Goal: Task Accomplishment & Management: Complete application form

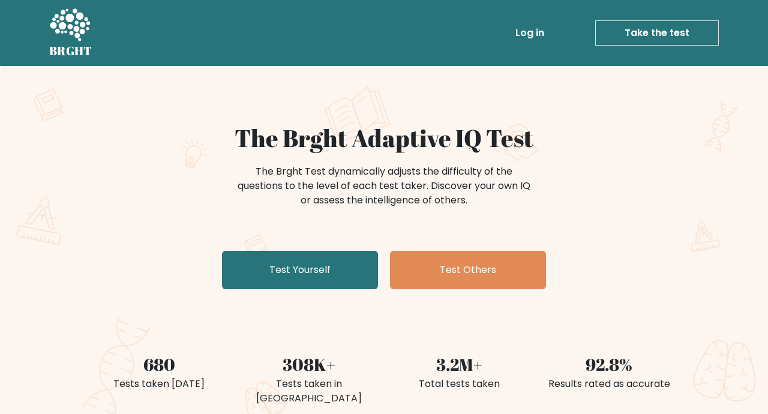
click at [331, 263] on link "Test Yourself" at bounding box center [300, 270] width 156 height 38
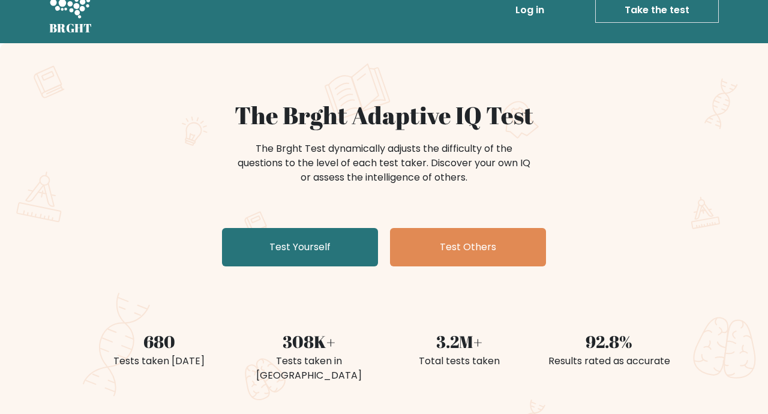
scroll to position [38, 0]
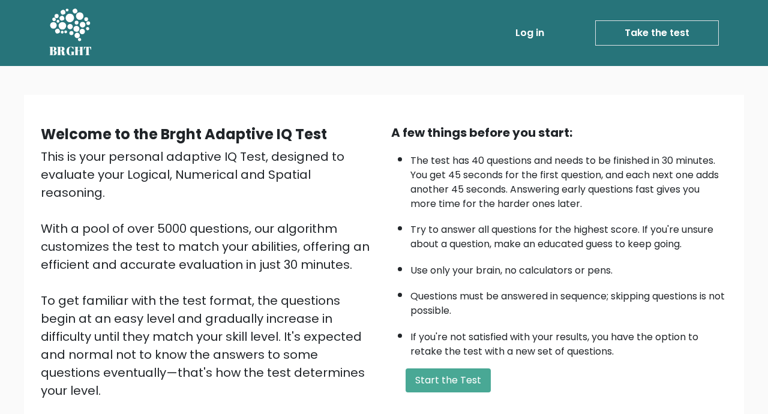
click at [463, 371] on button "Start the Test" at bounding box center [447, 380] width 85 height 24
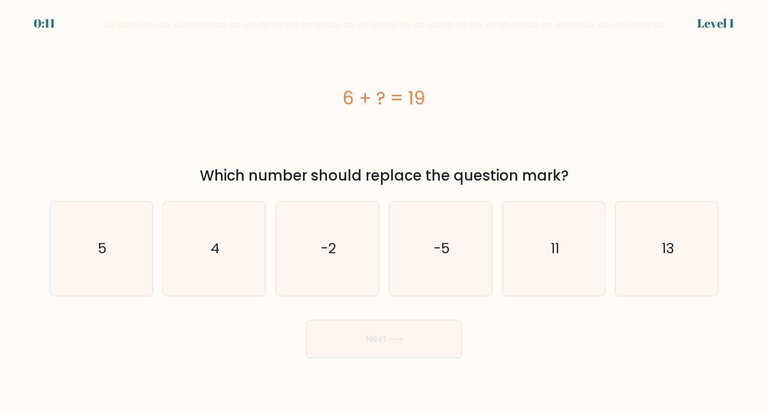
click at [673, 258] on text "13" at bounding box center [668, 248] width 13 height 20
click at [385, 213] on input "f. 13" at bounding box center [384, 210] width 1 height 6
radio input "true"
click at [397, 354] on button "Next" at bounding box center [384, 339] width 156 height 38
click at [377, 344] on button "Next" at bounding box center [384, 339] width 156 height 38
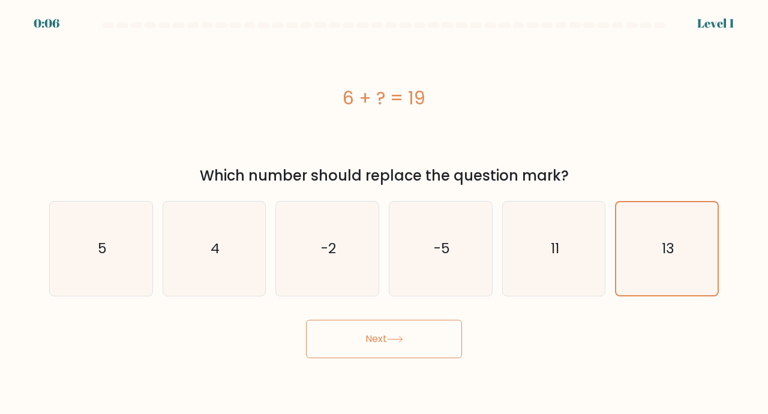
click at [379, 352] on button "Next" at bounding box center [384, 339] width 156 height 38
click at [398, 358] on button "Next" at bounding box center [384, 339] width 156 height 38
click at [386, 349] on button "Next" at bounding box center [384, 339] width 156 height 38
click at [384, 358] on button "Next" at bounding box center [384, 339] width 156 height 38
click at [368, 349] on button "Next" at bounding box center [384, 339] width 156 height 38
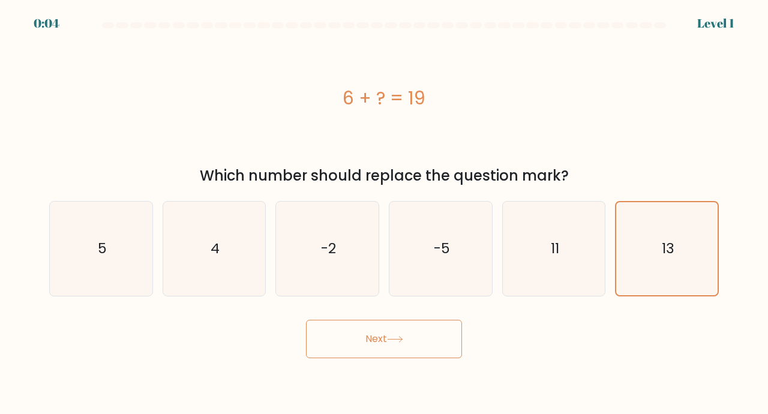
click at [374, 358] on button "Next" at bounding box center [384, 339] width 156 height 38
click at [395, 358] on button "Next" at bounding box center [384, 339] width 156 height 38
click at [406, 350] on button "Next" at bounding box center [384, 339] width 156 height 38
click at [407, 342] on button "Next" at bounding box center [384, 339] width 156 height 38
click at [407, 349] on button "Next" at bounding box center [384, 339] width 156 height 38
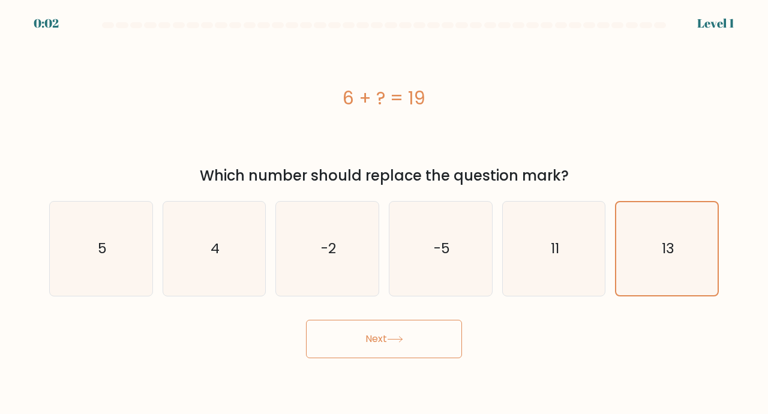
click at [414, 354] on button "Next" at bounding box center [384, 339] width 156 height 38
click at [412, 352] on button "Next" at bounding box center [384, 339] width 156 height 38
click at [419, 347] on button "Next" at bounding box center [384, 339] width 156 height 38
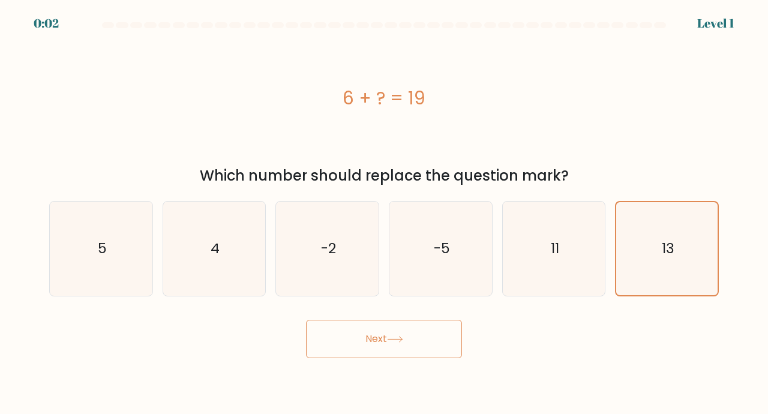
click at [419, 347] on button "Next" at bounding box center [384, 339] width 156 height 38
click at [417, 354] on button "Next" at bounding box center [384, 339] width 156 height 38
click at [418, 352] on button "Next" at bounding box center [384, 339] width 156 height 38
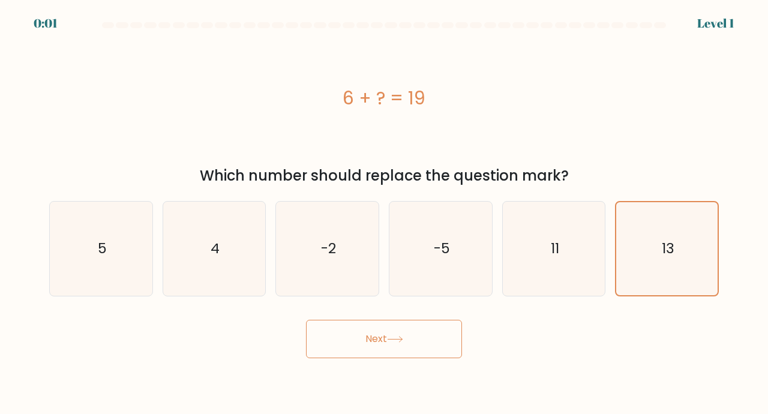
click at [410, 358] on button "Next" at bounding box center [384, 339] width 156 height 38
click at [445, 353] on button "Next" at bounding box center [384, 339] width 156 height 38
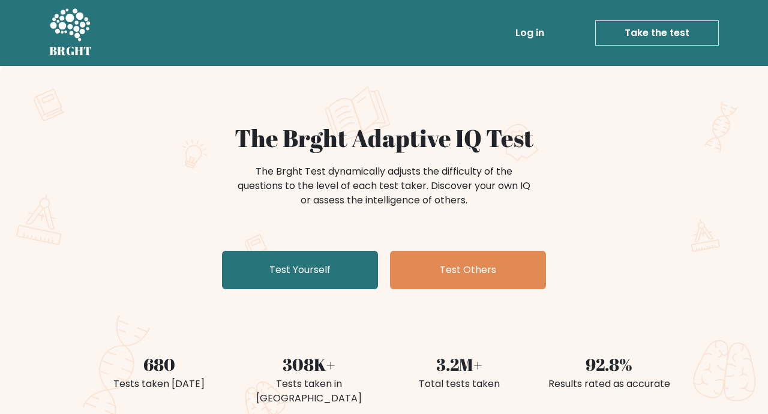
click at [329, 276] on link "Test Yourself" at bounding box center [300, 270] width 156 height 38
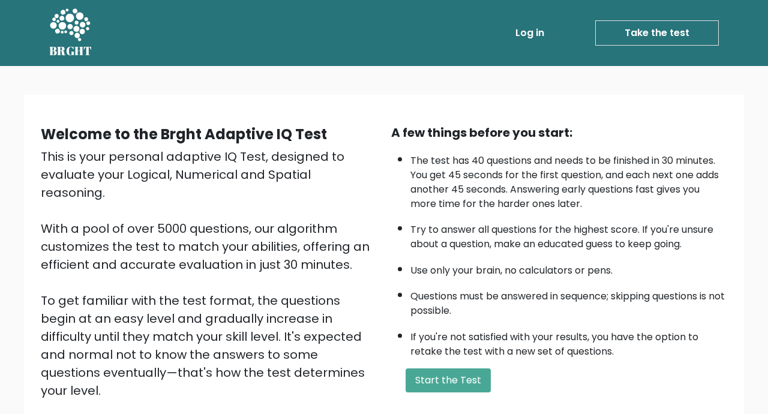
click at [431, 389] on button "Start the Test" at bounding box center [447, 380] width 85 height 24
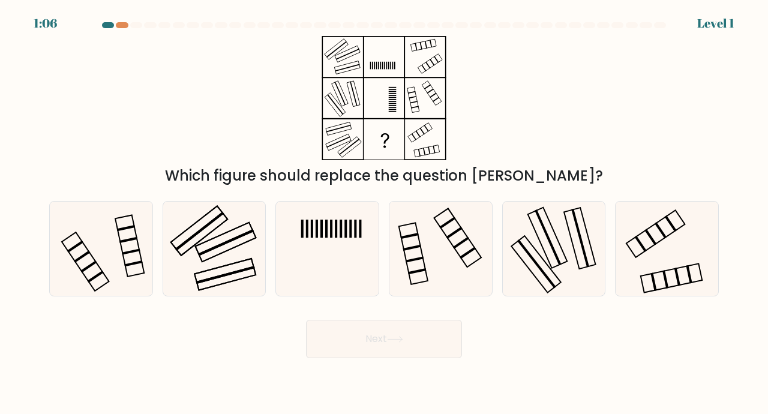
click at [83, 36] on div "Which figure should replace the question [PERSON_NAME]?" at bounding box center [384, 111] width 684 height 151
click at [92, 27] on div at bounding box center [384, 27] width 684 height 11
click at [109, 35] on form at bounding box center [384, 190] width 768 height 336
click at [115, 37] on div "Which figure should replace the question [PERSON_NAME]?" at bounding box center [384, 111] width 684 height 151
click at [699, 16] on div "Level 1" at bounding box center [715, 23] width 37 height 18
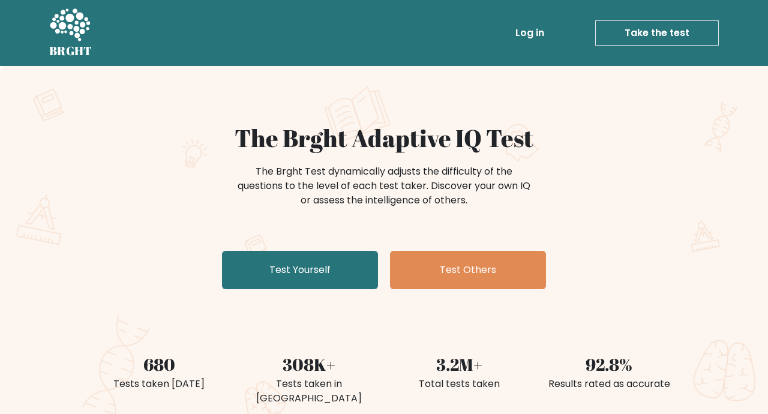
click at [493, 280] on link "Test Others" at bounding box center [468, 270] width 156 height 38
click at [310, 284] on link "Test Yourself" at bounding box center [300, 270] width 156 height 38
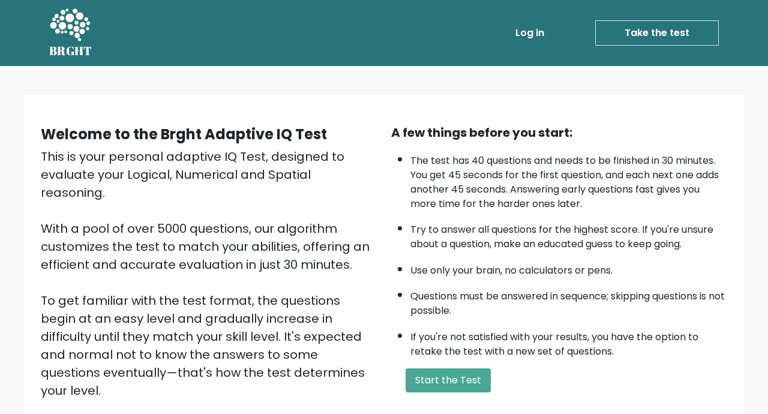
click at [438, 379] on button "Start the Test" at bounding box center [447, 380] width 85 height 24
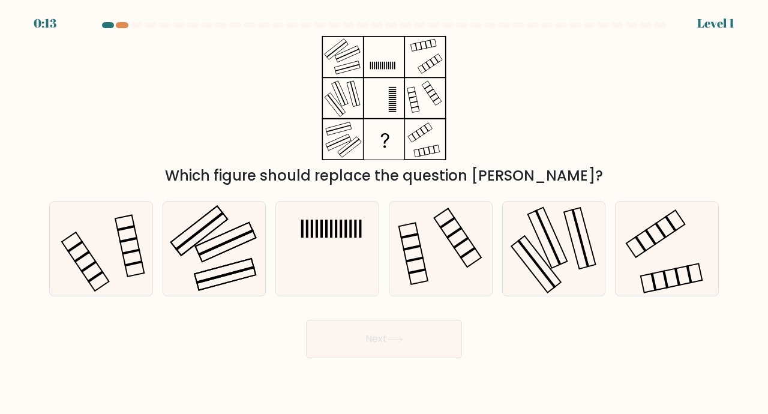
click at [326, 254] on icon at bounding box center [327, 249] width 94 height 94
click at [384, 213] on input "c." at bounding box center [384, 210] width 1 height 6
radio input "true"
click at [395, 343] on button "Next" at bounding box center [384, 339] width 156 height 38
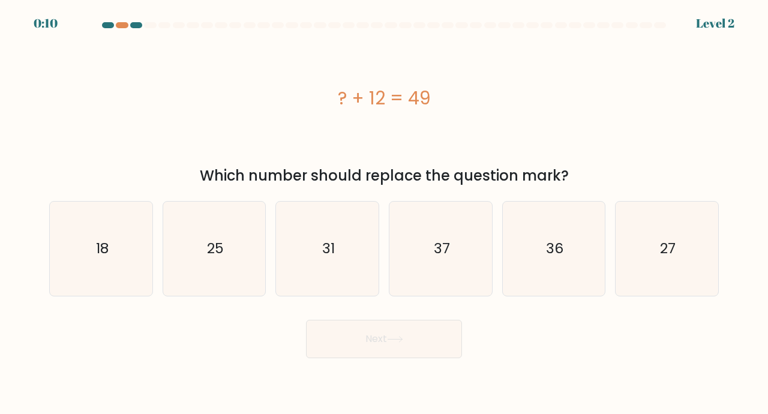
click at [389, 353] on button "Next" at bounding box center [384, 339] width 156 height 38
click at [450, 267] on icon "37" at bounding box center [441, 249] width 94 height 94
click at [385, 213] on input "d. 37" at bounding box center [384, 210] width 1 height 6
radio input "true"
click at [406, 358] on button "Next" at bounding box center [384, 339] width 156 height 38
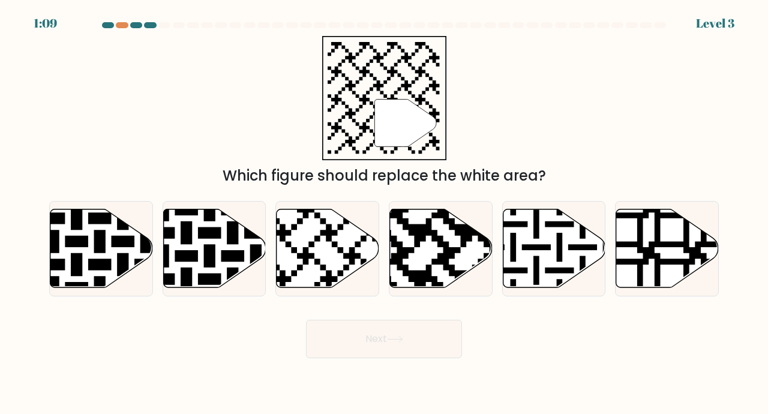
click at [310, 275] on icon at bounding box center [328, 248] width 103 height 79
click at [384, 213] on input "c." at bounding box center [384, 210] width 1 height 6
radio input "true"
click at [376, 353] on button "Next" at bounding box center [384, 339] width 156 height 38
